Goal: Find specific page/section: Find specific page/section

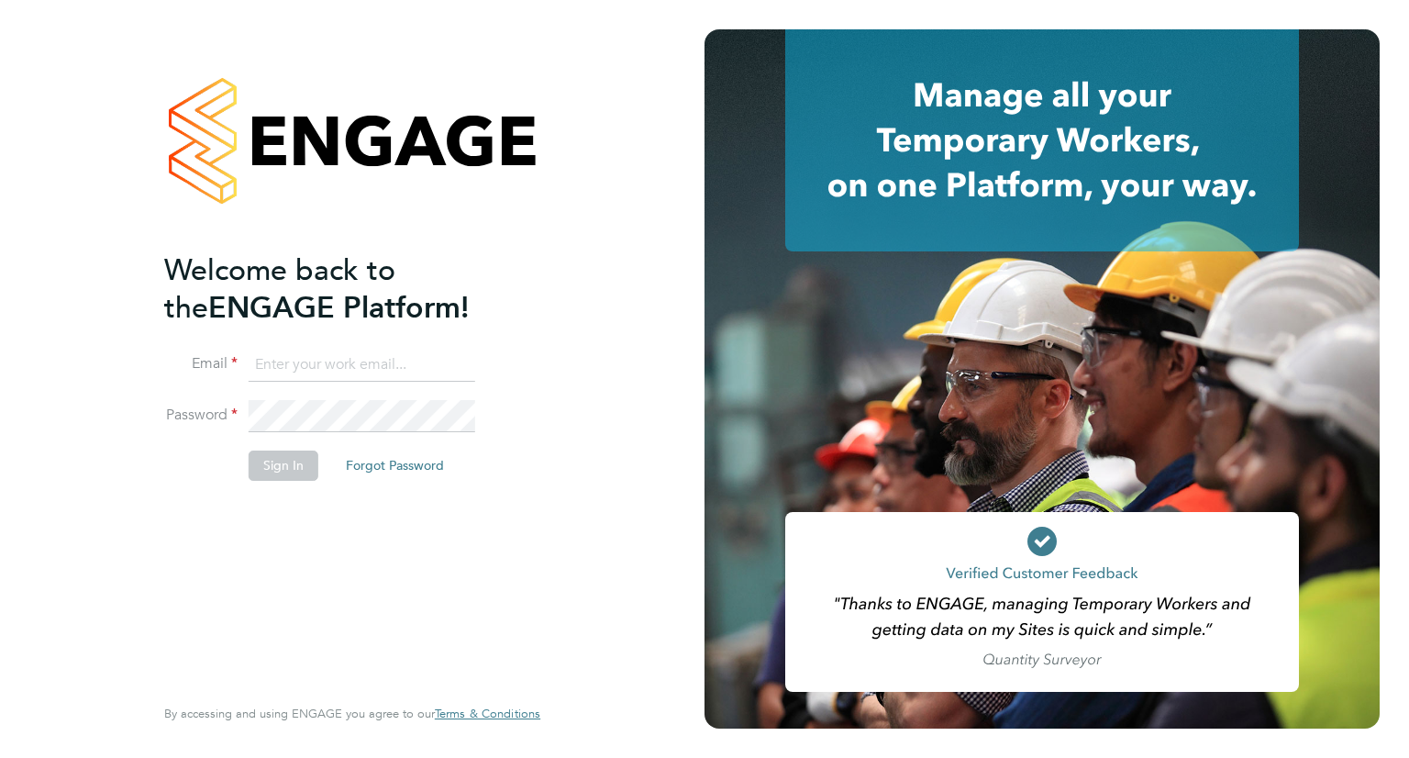
type input "lizzie.lee@buildrec.com"
click at [283, 460] on button "Sign In" at bounding box center [284, 464] width 70 height 29
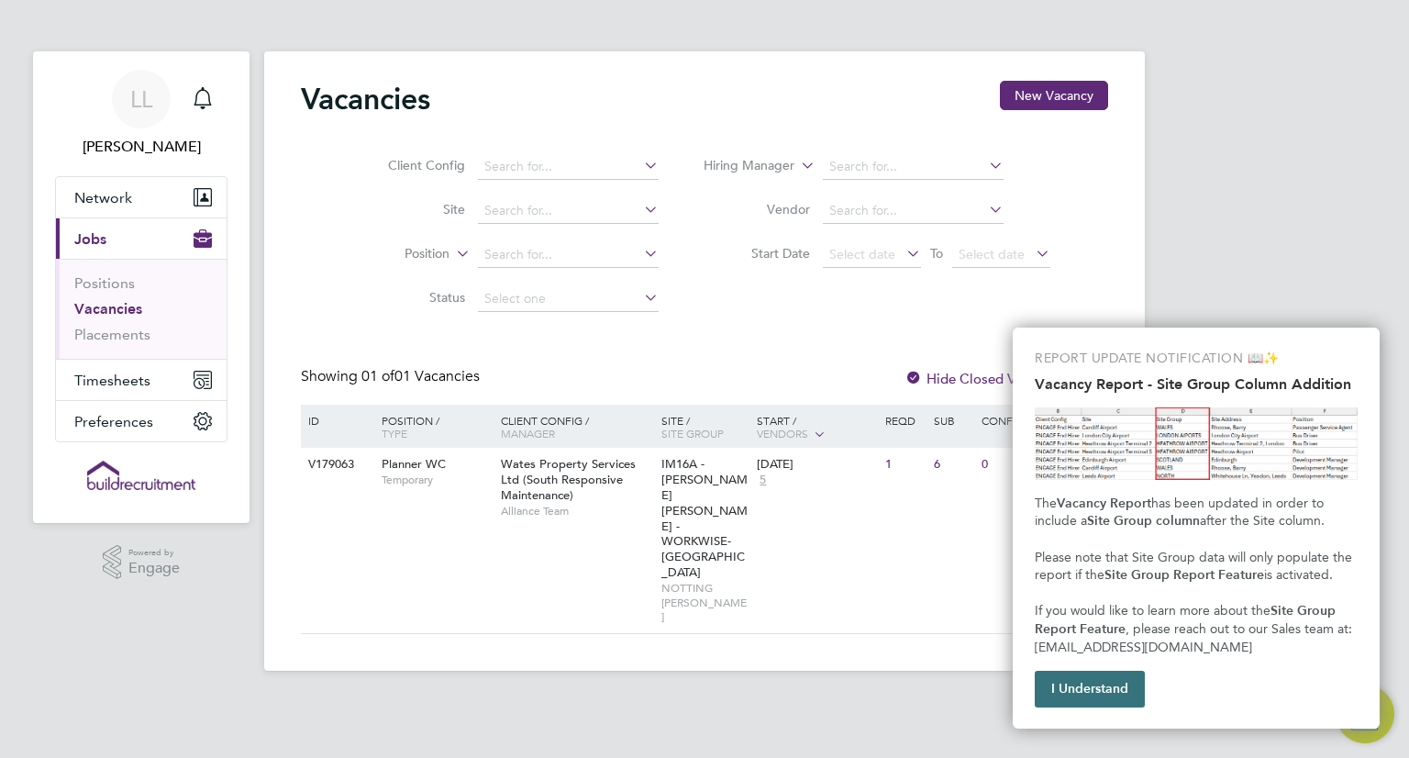
click at [1062, 675] on button "I Understand" at bounding box center [1090, 689] width 110 height 37
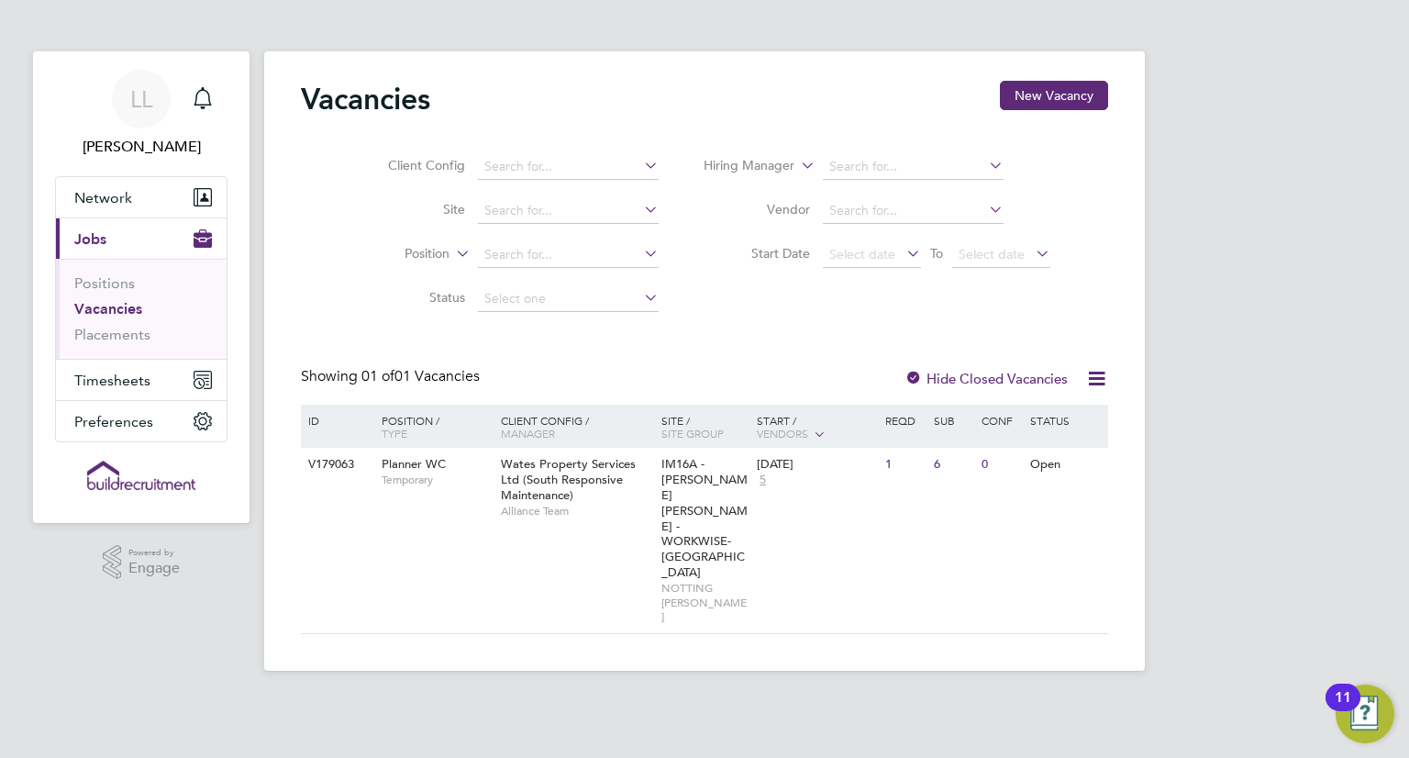
click at [677, 658] on html "LL Lizzie Lee Notifications Applications: Network Businesses Sites Workers Cont…" at bounding box center [704, 350] width 1409 height 700
click at [696, 506] on span "IM16A - NOTT HILL - WORKWISE- North East" at bounding box center [704, 518] width 86 height 124
